Goal: Information Seeking & Learning: Learn about a topic

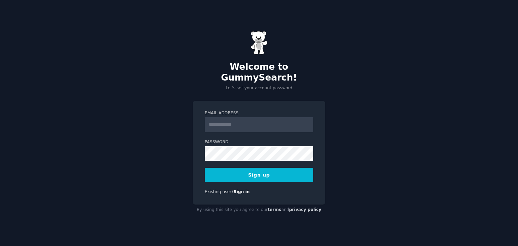
click at [243, 125] on input "Email Address" at bounding box center [259, 124] width 109 height 15
type input "**********"
click at [260, 173] on button "Sign up" at bounding box center [259, 175] width 109 height 14
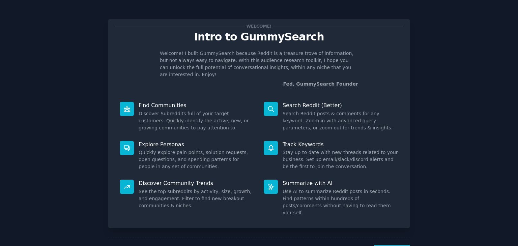
scroll to position [18, 0]
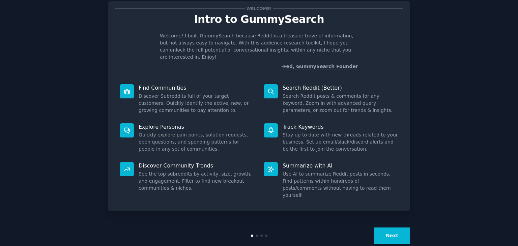
click at [396, 228] on button "Next" at bounding box center [392, 236] width 36 height 17
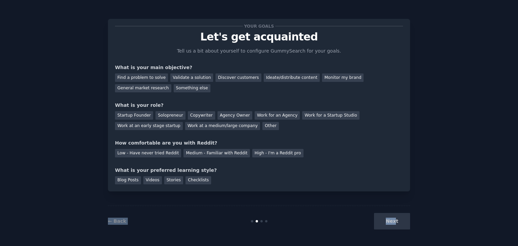
drag, startPoint x: 396, startPoint y: 218, endPoint x: 317, endPoint y: 235, distance: 80.9
click at [269, 191] on div "Your goals Let's get acquainted Tell us a bit about yourself to configure Gummy…" at bounding box center [259, 122] width 302 height 227
click at [116, 219] on link "← Back" at bounding box center [117, 221] width 18 height 5
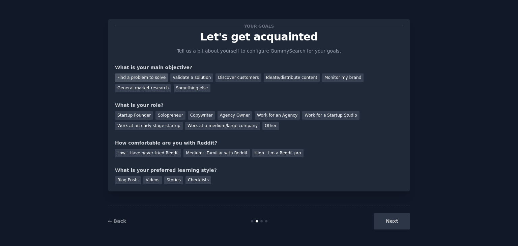
click at [150, 76] on div "Find a problem to solve" at bounding box center [141, 78] width 53 height 8
click at [281, 81] on div "Ideate/distribute content" at bounding box center [292, 78] width 56 height 8
click at [135, 79] on div "Find a problem to solve" at bounding box center [141, 78] width 53 height 8
click at [132, 117] on div "Startup Founder" at bounding box center [134, 115] width 38 height 8
click at [163, 116] on div "Solopreneur" at bounding box center [171, 115] width 30 height 8
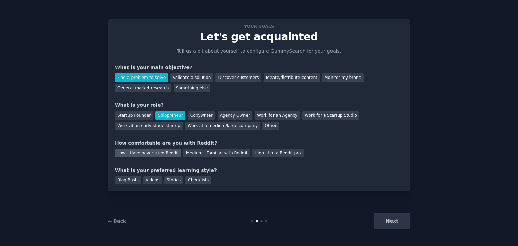
click at [151, 156] on div "Low - Have never tried Reddit" at bounding box center [148, 153] width 66 height 8
click at [133, 182] on div "Blog Posts" at bounding box center [128, 181] width 26 height 8
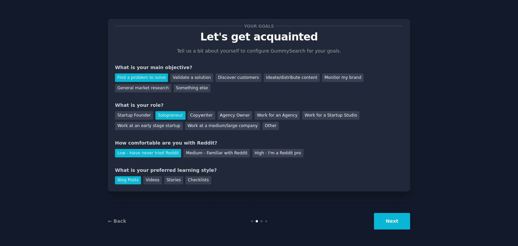
click at [392, 226] on button "Next" at bounding box center [392, 221] width 36 height 17
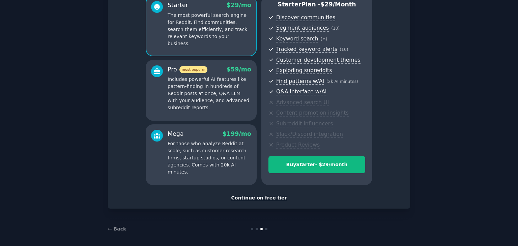
scroll to position [68, 0]
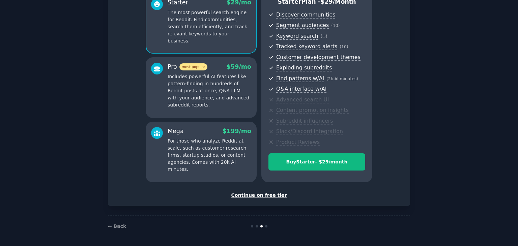
click at [260, 195] on div "Continue on free tier" at bounding box center [259, 195] width 288 height 7
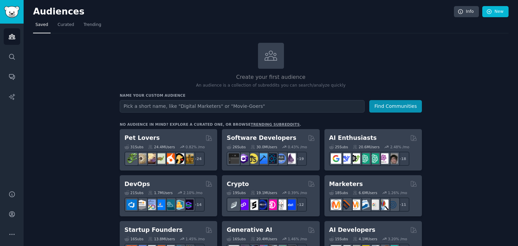
click at [203, 106] on input "text" at bounding box center [242, 106] width 245 height 12
type input "Concursos Públicos"
click at [404, 108] on button "Find Communities" at bounding box center [396, 106] width 53 height 12
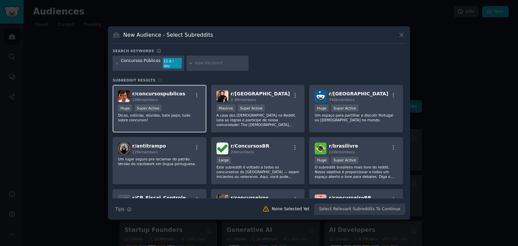
click at [189, 126] on div "r/ concursospublicos 188k members >= 95th percentile for submissions / day Huge…" at bounding box center [160, 109] width 94 height 48
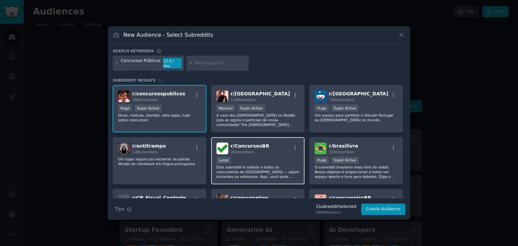
click at [277, 165] on p "Este subreddit é voltado a todos os concurseiros do [GEOGRAPHIC_DATA] — sejam i…" at bounding box center [258, 172] width 83 height 14
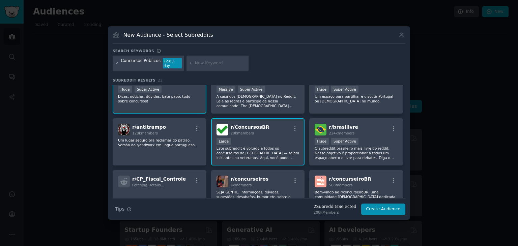
scroll to position [68, 0]
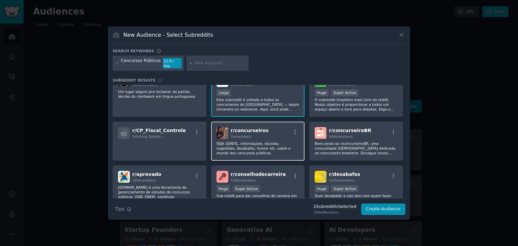
click at [274, 141] on p "SEJA GENTIL. Informações, dúvidas, sugestões, desabafos, humor etc. sobre o mun…" at bounding box center [258, 148] width 83 height 14
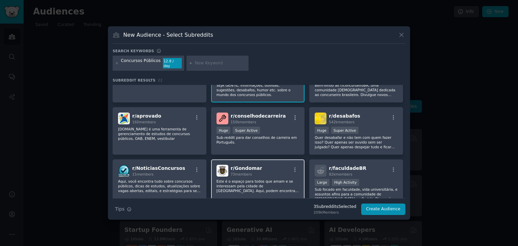
scroll to position [135, 0]
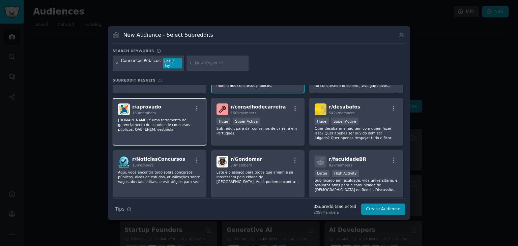
click at [171, 128] on p "[DOMAIN_NAME] é uma ferramenta de gerenciamento de estudos de concursos público…" at bounding box center [159, 125] width 83 height 14
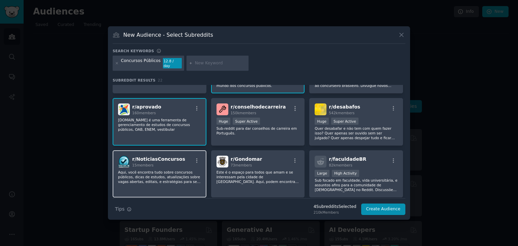
click at [142, 175] on p "Aqui, você encontra tudo sobre concursos públicos, dicas de estudos, atualizaçõ…" at bounding box center [159, 177] width 83 height 14
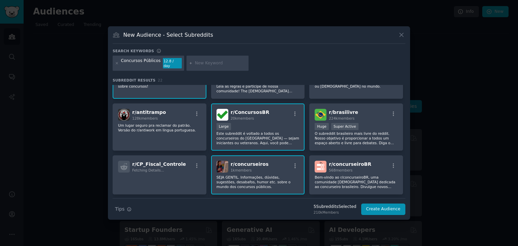
scroll to position [0, 0]
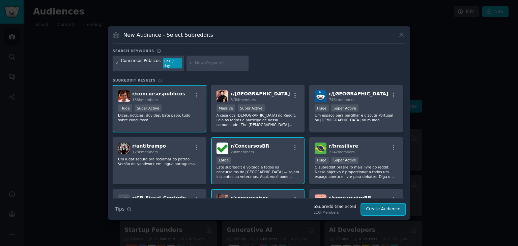
click at [383, 208] on button "Create Audience" at bounding box center [383, 209] width 45 height 11
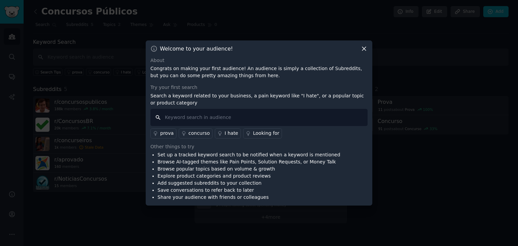
click at [206, 118] on input "text" at bounding box center [259, 117] width 217 height 17
click at [363, 51] on icon at bounding box center [364, 48] width 7 height 7
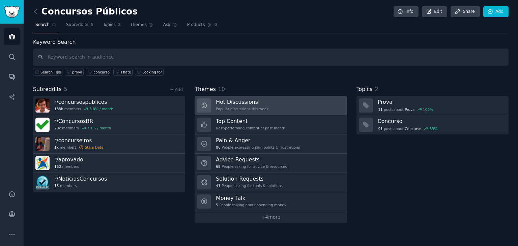
click at [247, 104] on h3 "Hot Discussions" at bounding box center [242, 102] width 53 height 7
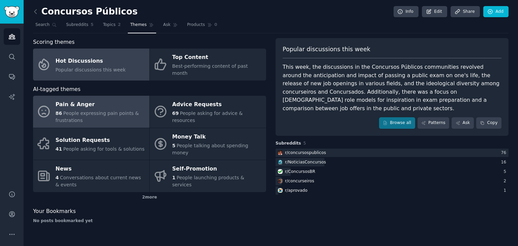
click at [68, 111] on span "People expressing pain points & frustrations" at bounding box center [97, 117] width 83 height 12
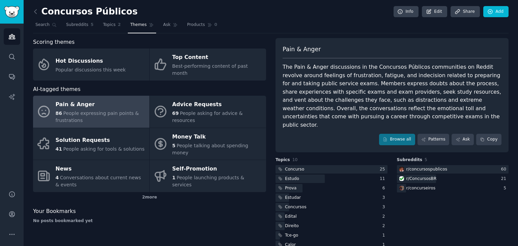
scroll to position [14, 0]
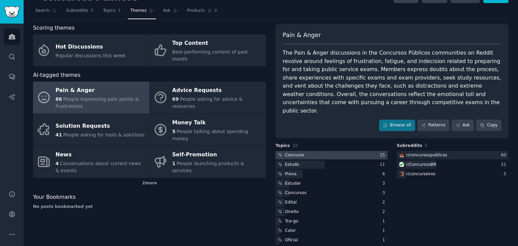
click at [342, 151] on div at bounding box center [332, 155] width 112 height 8
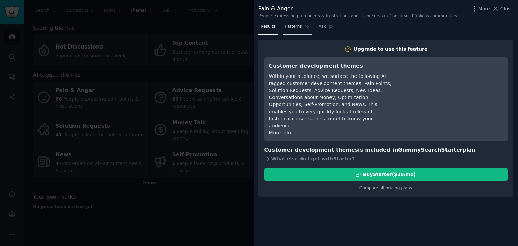
click at [288, 26] on span "Patterns" at bounding box center [293, 27] width 17 height 6
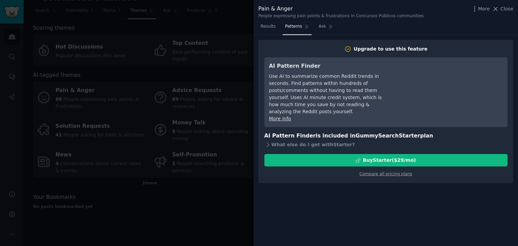
click at [232, 24] on div at bounding box center [259, 123] width 518 height 246
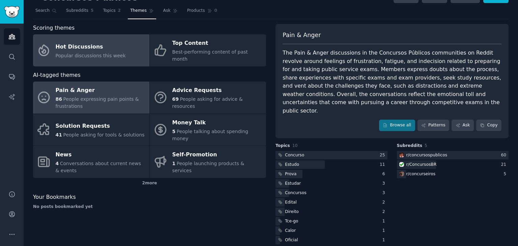
click at [107, 53] on span "Popular discussions this week" at bounding box center [91, 55] width 70 height 5
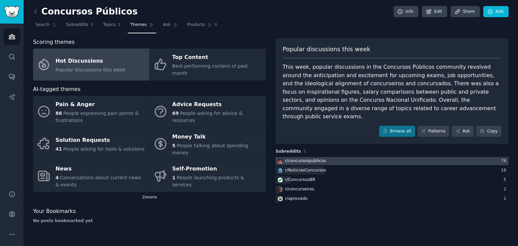
click at [320, 158] on div "r/ concursospublicos" at bounding box center [305, 161] width 41 height 6
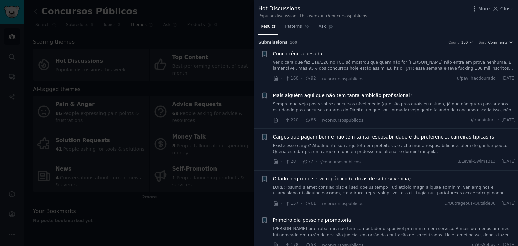
click at [369, 64] on link "Ver o cara que fez 118/120 no TCU só mostrou que quem não for [PERSON_NAME] não…" at bounding box center [394, 66] width 243 height 12
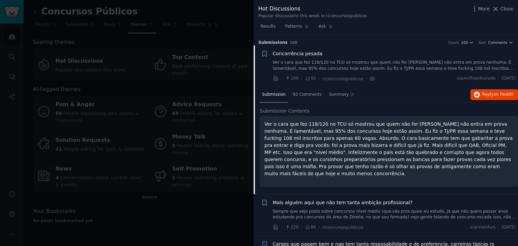
scroll to position [10, 0]
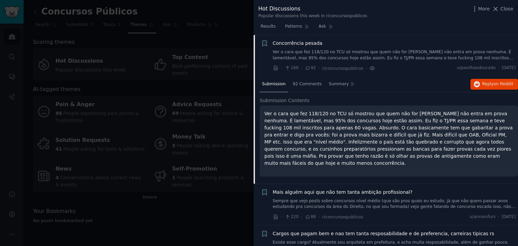
click at [404, 112] on p "Ver o cara que fez 118/120 no TCU só mostrou que quem não for [PERSON_NAME] não…" at bounding box center [389, 138] width 249 height 57
click at [298, 85] on span "92 Comments" at bounding box center [307, 84] width 29 height 6
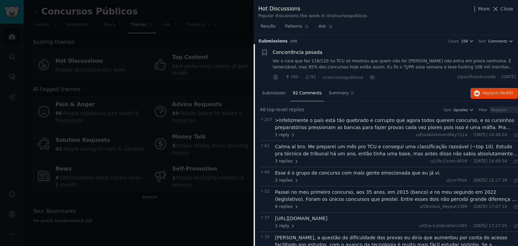
scroll to position [0, 0]
